Goal: Task Accomplishment & Management: Manage account settings

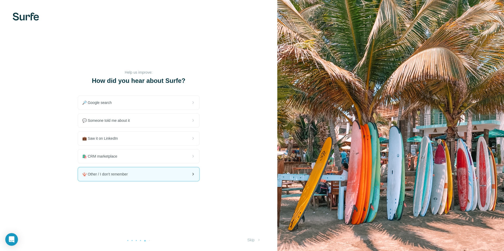
click at [95, 172] on span "🪸 Other / I don't remember" at bounding box center [107, 174] width 50 height 5
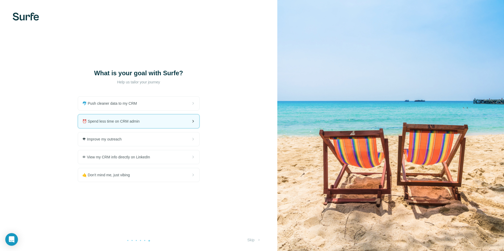
click at [111, 123] on span "⏰ Spend less time on CRM admin" at bounding box center [113, 121] width 62 height 5
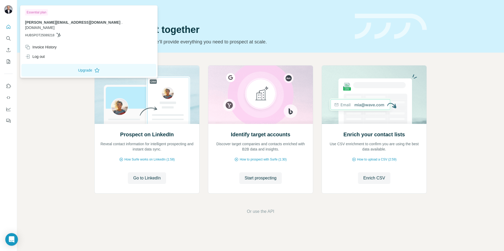
click at [8, 10] on img at bounding box center [8, 9] width 8 height 8
click at [45, 45] on div "Invoice History" at bounding box center [41, 47] width 32 height 5
click at [89, 236] on span "Close" at bounding box center [86, 235] width 9 height 5
click at [31, 13] on div "Essential plan" at bounding box center [36, 12] width 23 height 6
